Goal: Task Accomplishment & Management: Manage account settings

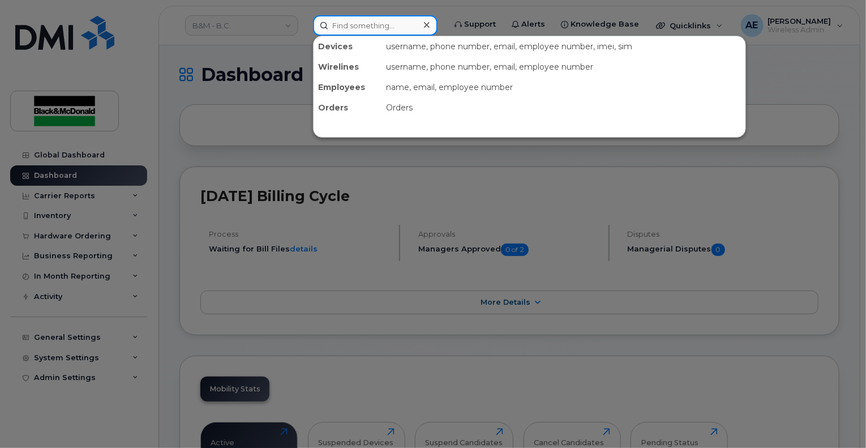
click at [375, 33] on input at bounding box center [375, 25] width 124 height 20
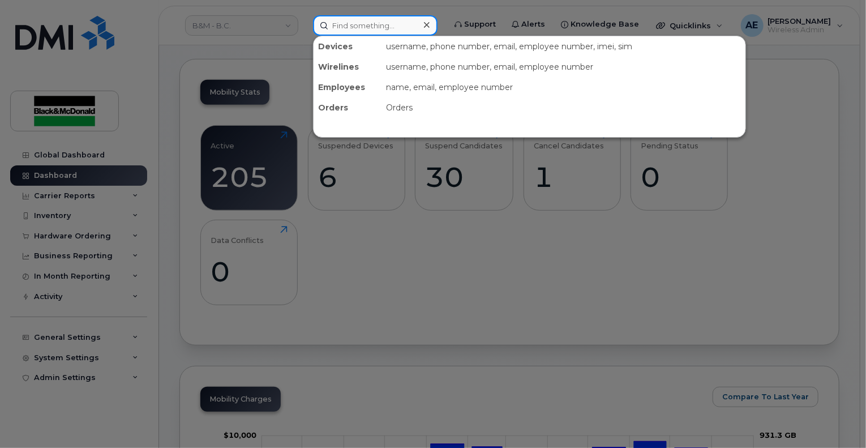
scroll to position [392, 0]
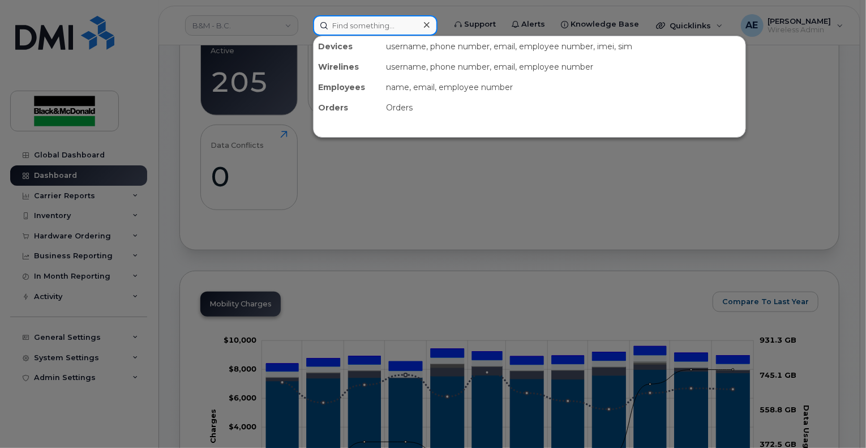
click at [359, 27] on input at bounding box center [375, 25] width 124 height 20
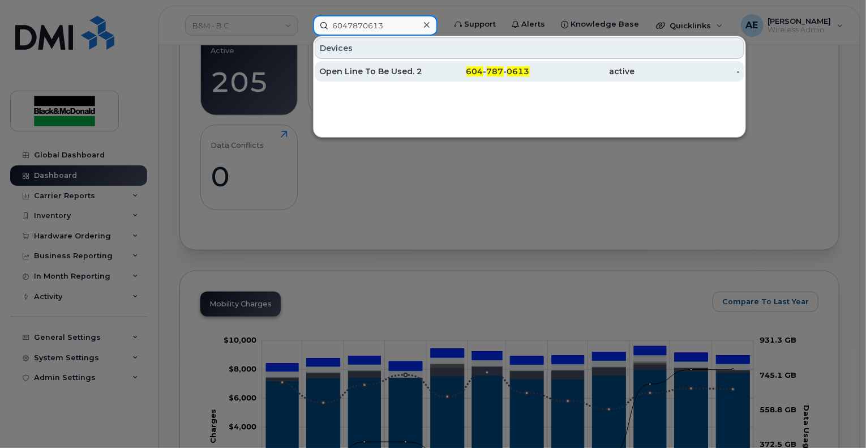
type input "6047870613"
click at [398, 72] on div "Open Line To Be Used. 2" at bounding box center [371, 71] width 105 height 11
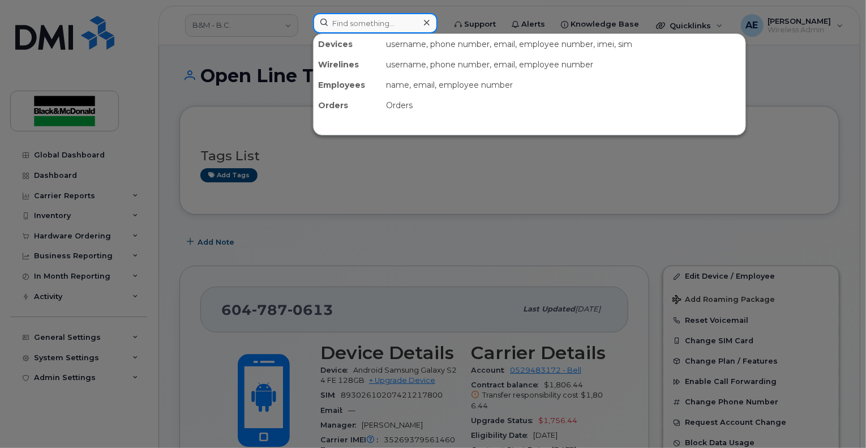
click at [385, 23] on input at bounding box center [375, 23] width 124 height 20
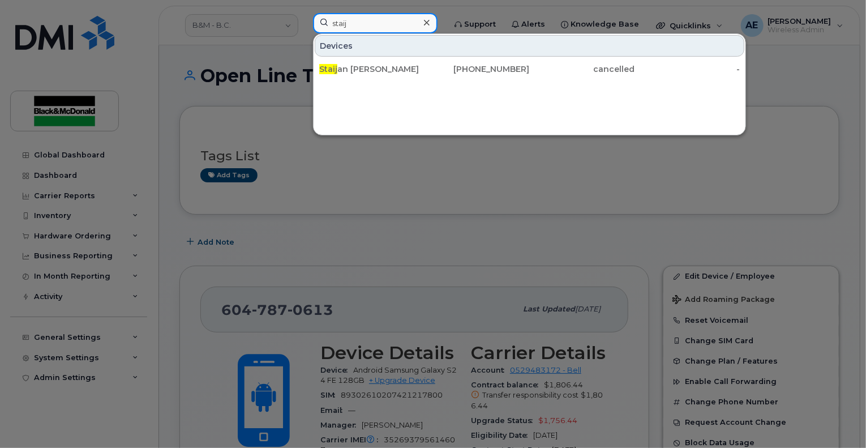
type input "staij"
click at [453, 263] on div at bounding box center [433, 224] width 866 height 448
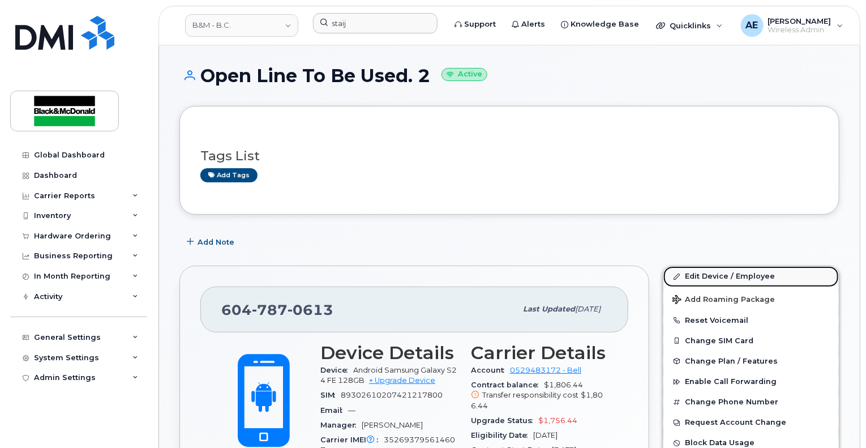
click at [708, 273] on link "Edit Device / Employee" at bounding box center [750, 276] width 175 height 20
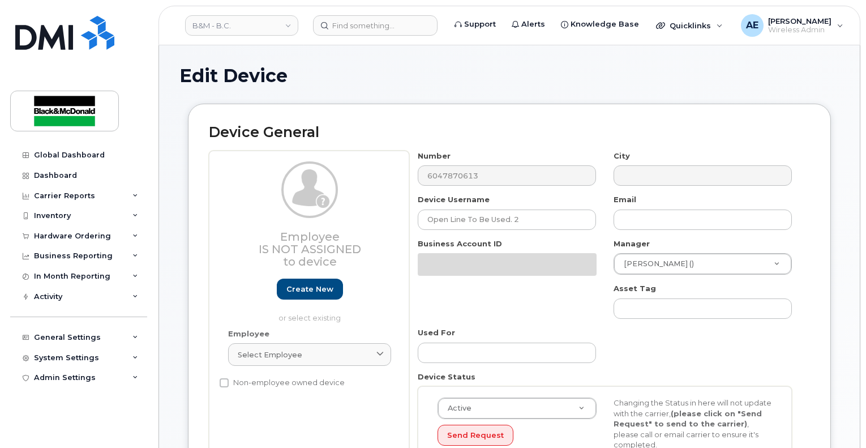
select select "35189323"
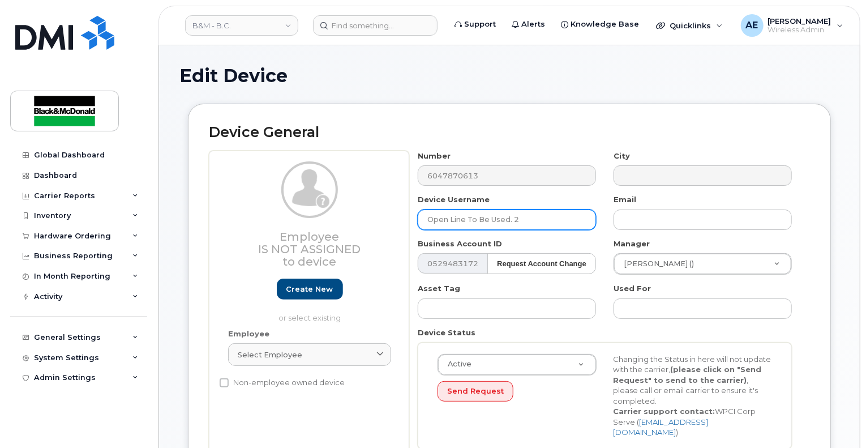
click at [526, 223] on input "Open Line To Be Used. 2" at bounding box center [507, 219] width 178 height 20
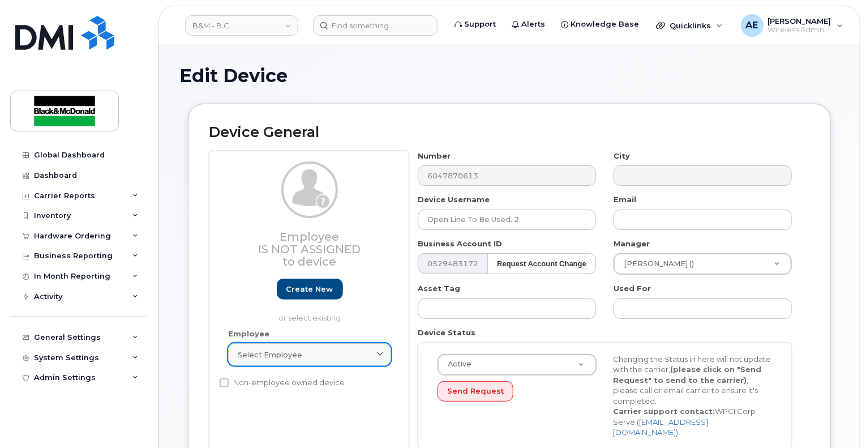
click at [380, 354] on icon at bounding box center [379, 354] width 7 height 7
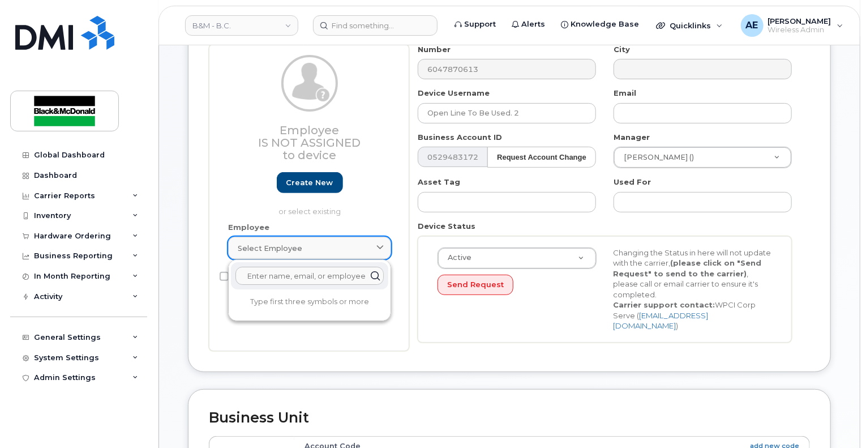
scroll to position [113, 0]
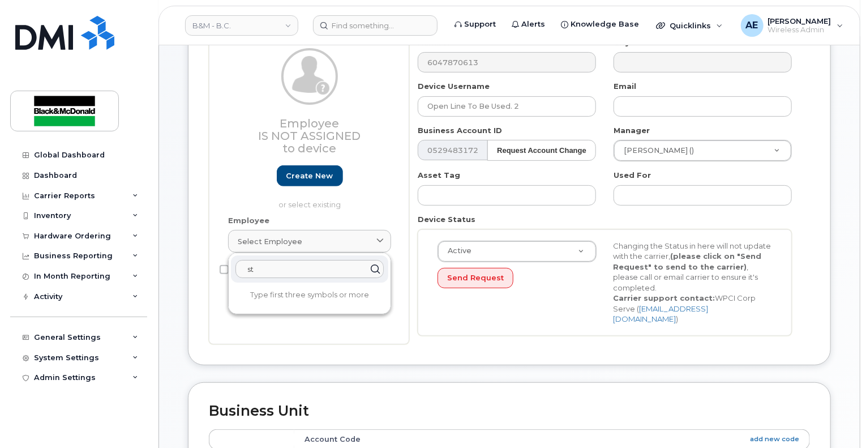
type input "s"
click at [399, 337] on div "Device General Employee Is not assigned to device Create new or select existing…" at bounding box center [509, 177] width 643 height 375
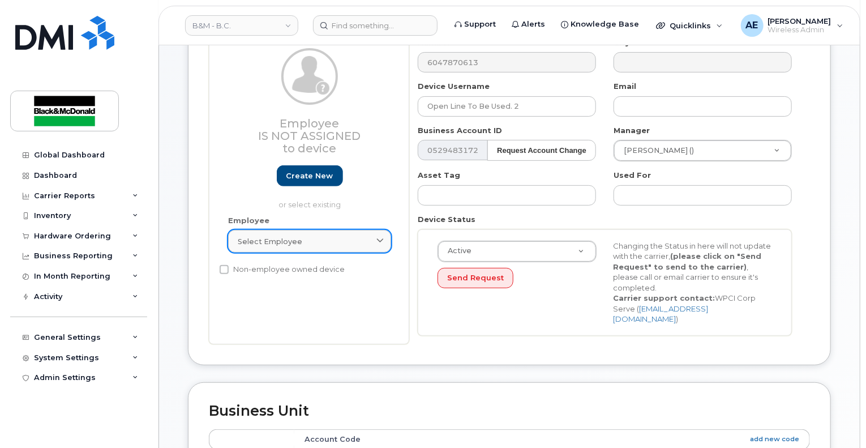
click at [320, 234] on link "Select employee" at bounding box center [309, 241] width 163 height 23
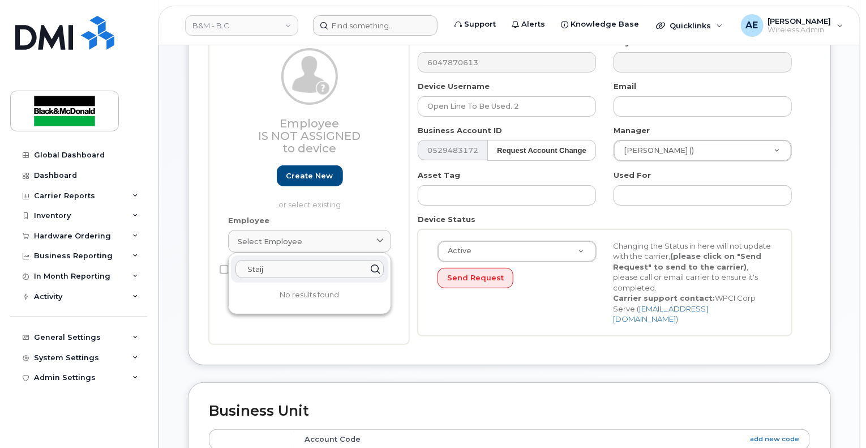
type input "Staij"
click at [366, 29] on input at bounding box center [375, 25] width 124 height 20
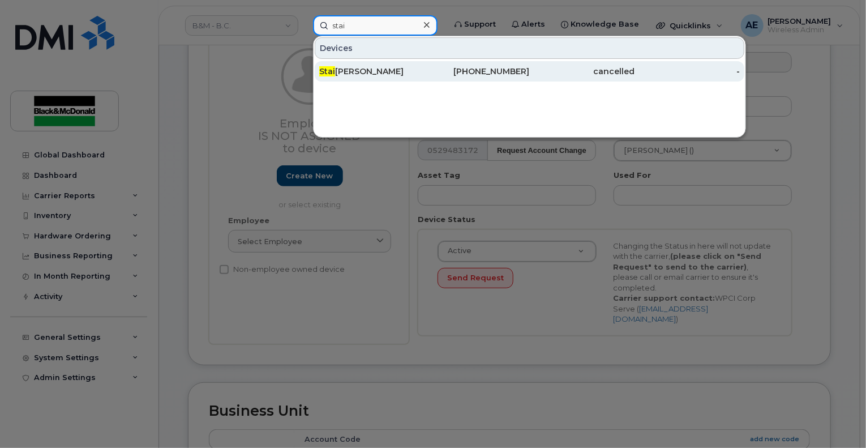
type input "stai"
click at [360, 79] on div "Stai jan Kim" at bounding box center [371, 71] width 105 height 20
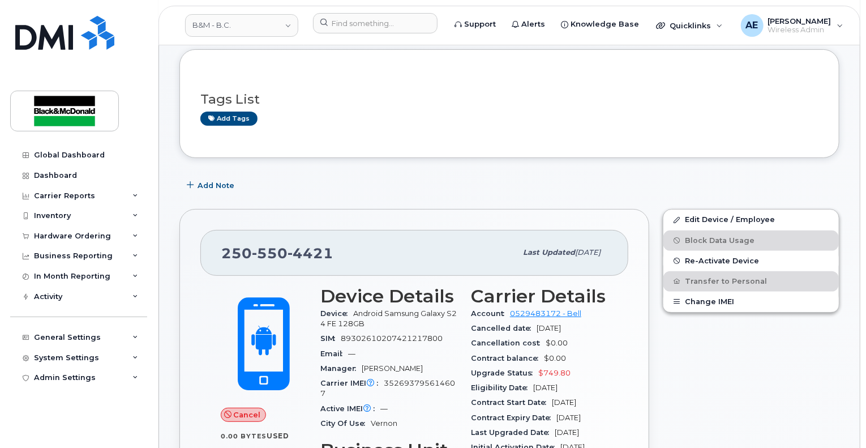
scroll to position [57, 0]
click at [741, 218] on link "Edit Device / Employee" at bounding box center [750, 219] width 175 height 20
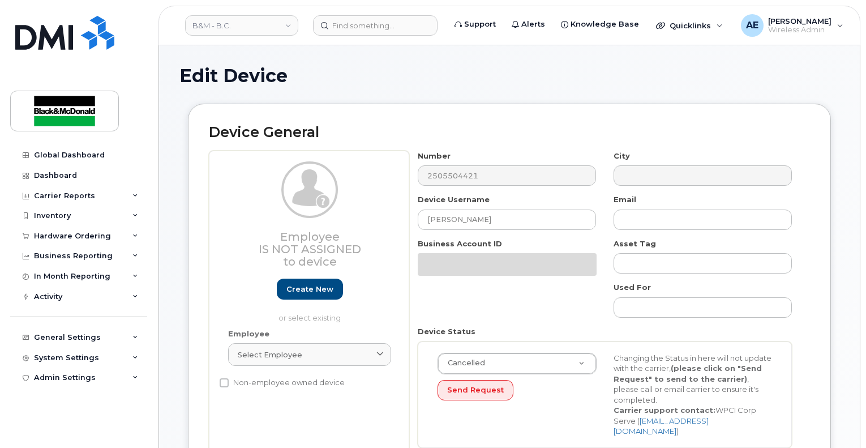
select select "91458"
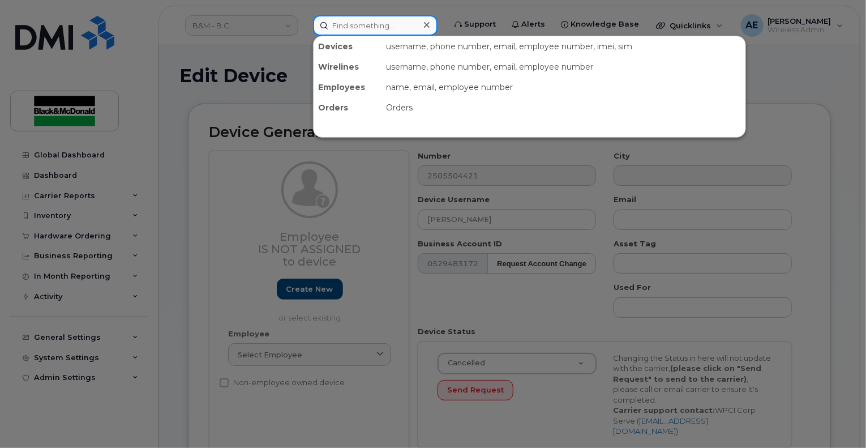
click at [364, 27] on input at bounding box center [375, 25] width 124 height 20
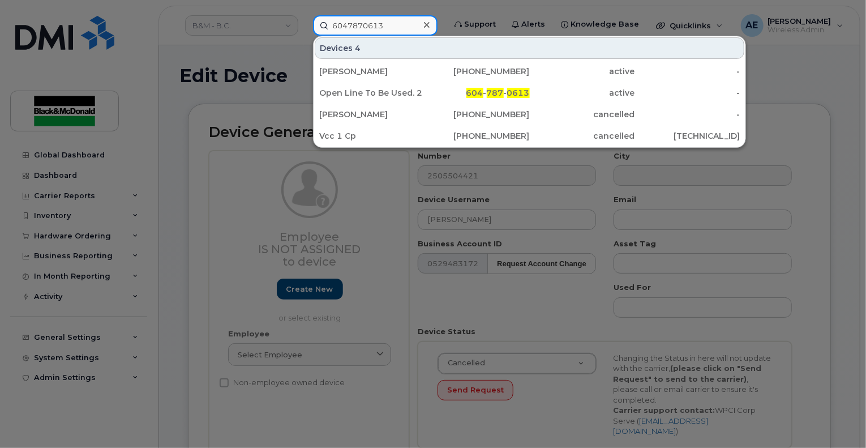
type input "6047870613"
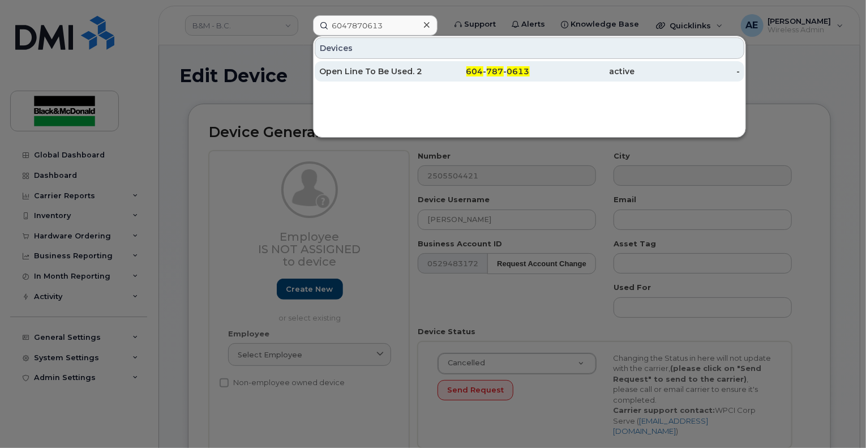
click at [378, 74] on div "Open Line To Be Used. 2" at bounding box center [371, 71] width 105 height 11
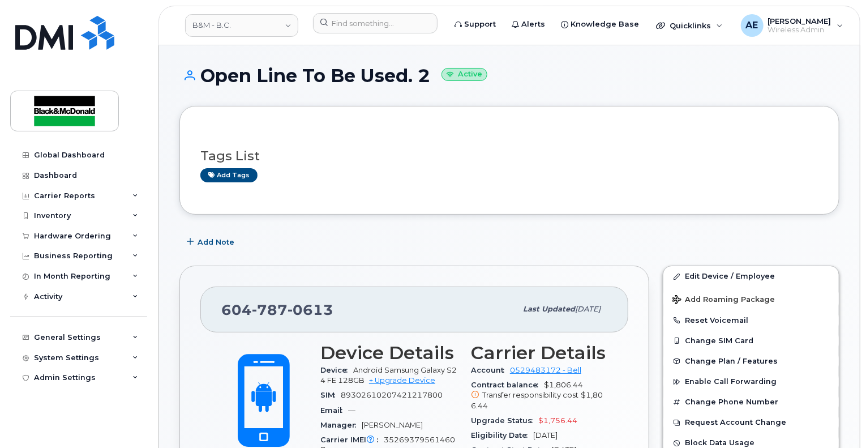
scroll to position [113, 0]
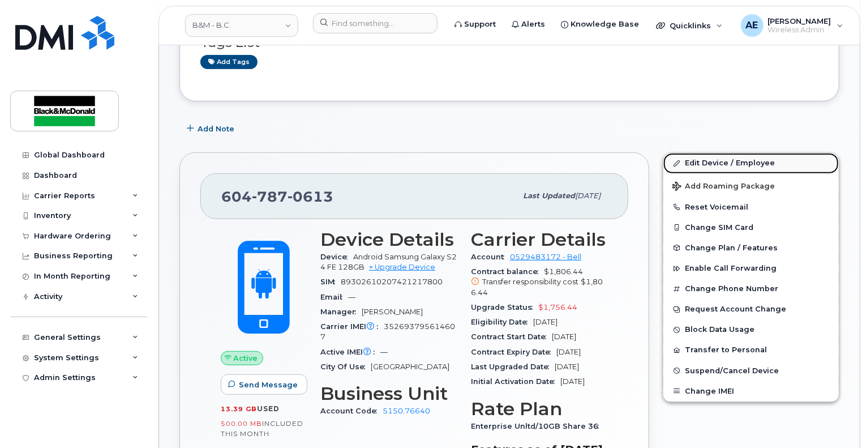
drag, startPoint x: 749, startPoint y: 161, endPoint x: 727, endPoint y: 169, distance: 24.2
click at [749, 161] on link "Edit Device / Employee" at bounding box center [750, 163] width 175 height 20
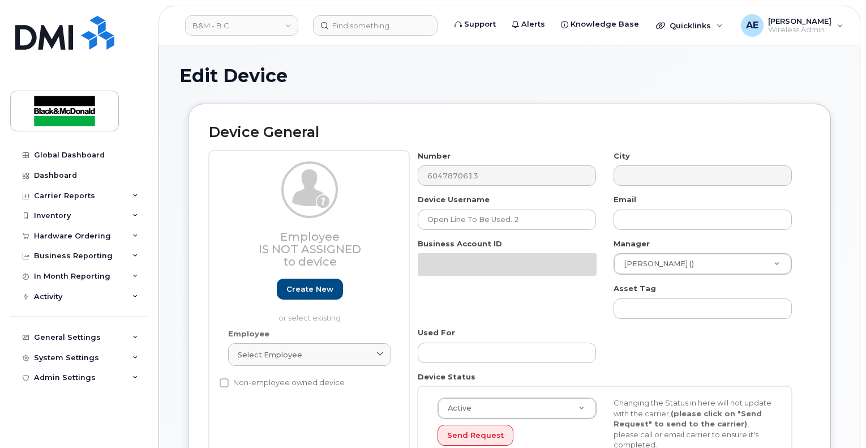
select select "35189323"
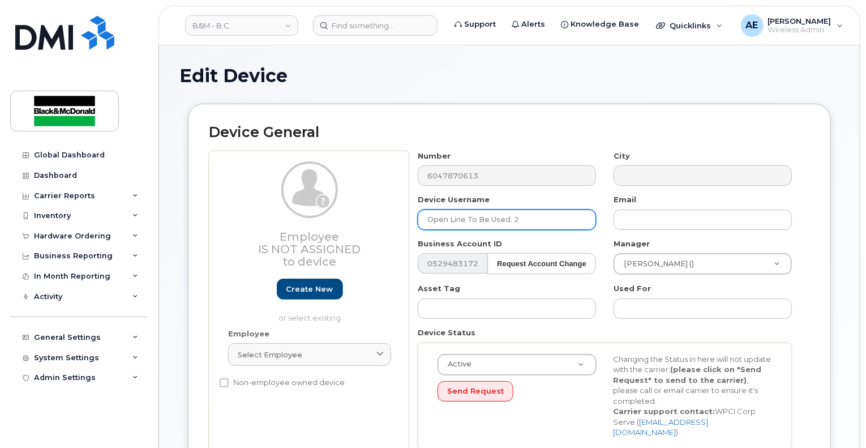
click at [492, 223] on input "Open Line To Be Used. 2" at bounding box center [507, 219] width 178 height 20
click at [519, 218] on input "Open Line To Be Used. 2" at bounding box center [507, 219] width 178 height 20
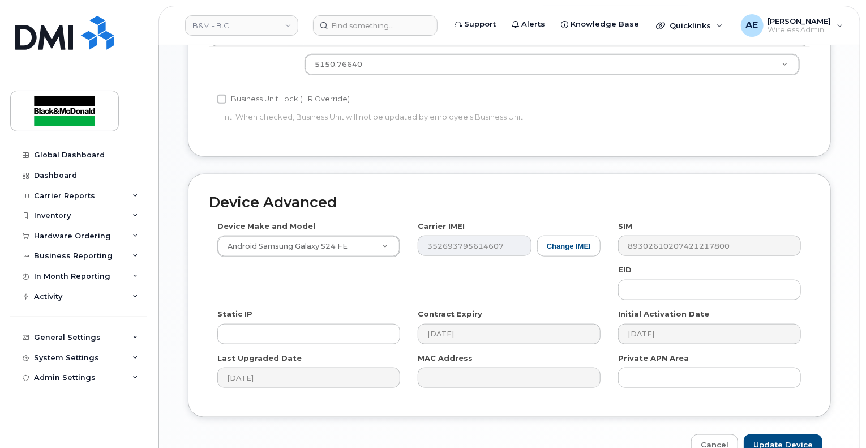
scroll to position [567, 0]
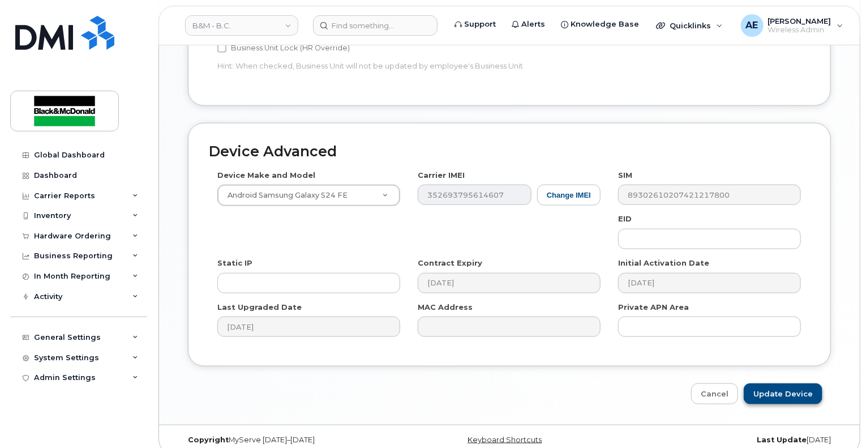
type input "[PERSON_NAME]"
drag, startPoint x: 797, startPoint y: 387, endPoint x: 853, endPoint y: 379, distance: 56.6
click at [797, 387] on input "Update Device" at bounding box center [783, 393] width 79 height 21
type input "Saving..."
